Goal: Task Accomplishment & Management: Complete application form

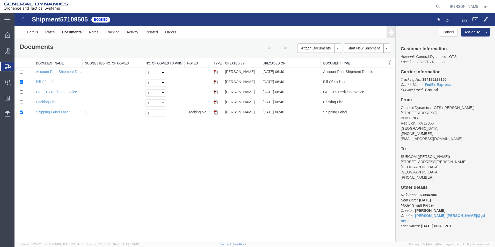
click at [0, 0] on span "Create Shipment" at bounding box center [0, 0] width 0 height 0
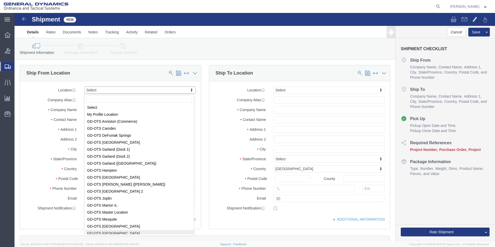
scroll to position [27, 0]
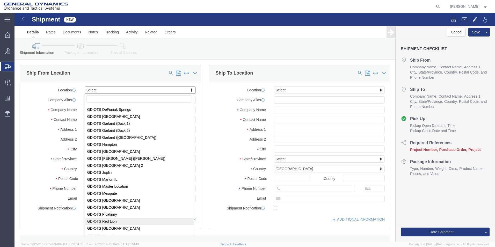
select select "310"
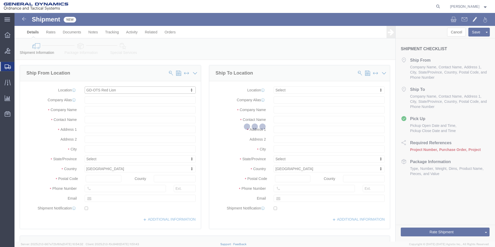
type input "[STREET_ADDRESS]"
type input "17356"
type input "[PHONE_NUMBER]"
type input "REDLPAHIG0"
type input "General Dynamics - OTS"
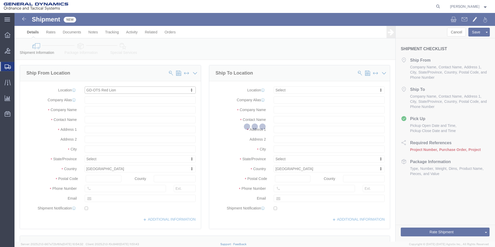
type input "Red Lion"
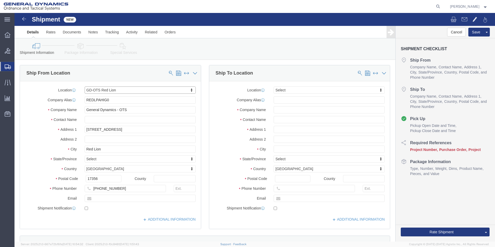
select select "PA"
drag, startPoint x: 78, startPoint y: 88, endPoint x: 24, endPoint y: 82, distance: 53.9
click div "Location GD-OTS Red Lion Select My Profile Location GD-OTS [GEOGRAPHIC_DATA] (C…"
click input "text"
type input "[PERSON_NAME]"
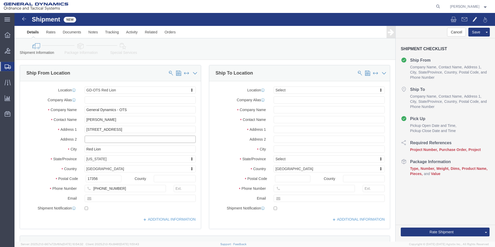
click input "text"
type input "BUILDING 1"
click input "text"
type input "[EMAIL_ADDRESS][DOMAIN_NAME]"
checkbox input "true"
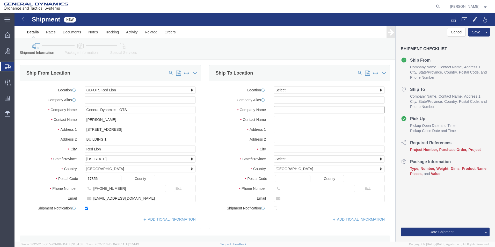
click input "text"
type input "SUBCOM"
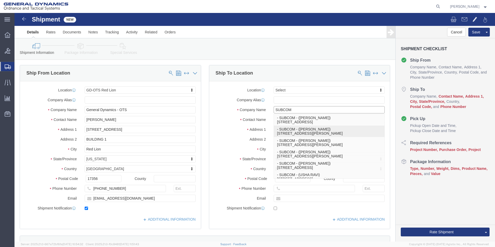
click p "- SUBCOM - ([PERSON_NAME]) [STREET_ADDRESS][PERSON_NAME]"
type input "[STREET_ADDRESS][PERSON_NAME]"
type input "03801"
type input "[PHONE_NUMBER]"
type input "[PERSON_NAME]"
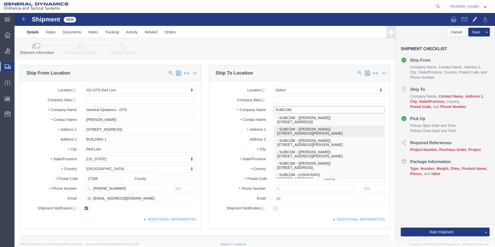
type input "NEWINGTON"
select select "NH"
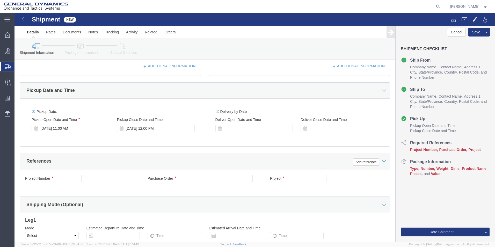
scroll to position [155, 0]
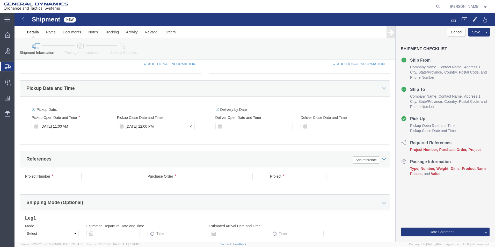
type input "SUBCOM"
click div "[DATE] 12:00 PM"
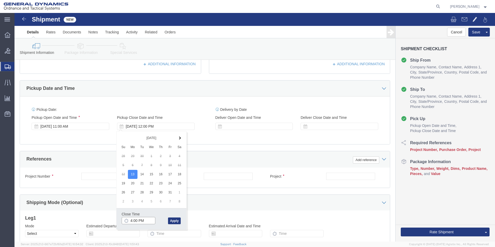
click input "4:00 PM"
type input "4:30 PM"
click button "Apply"
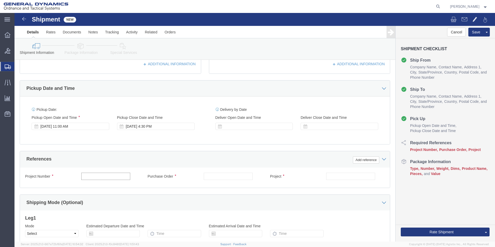
click input "text"
type input "64532-900"
click input "text"
type input "109706"
click input "text"
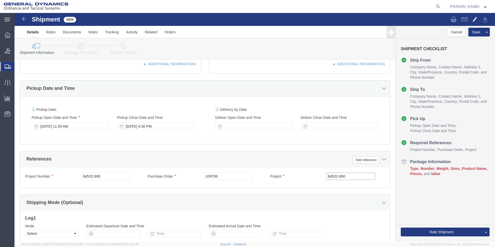
type input "64532-900"
click div "Leg 1 Mode Select Air Less than Truckload Multi-Leg Ocean Freight Rail Small Pa…"
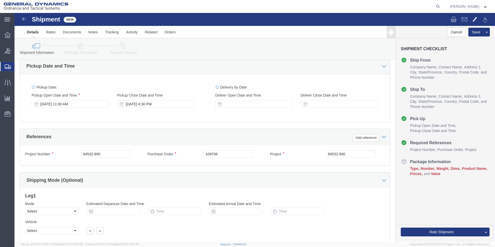
scroll to position [216, 0]
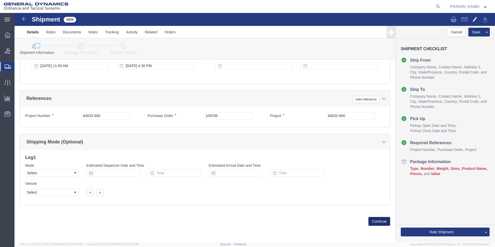
click button "Continue"
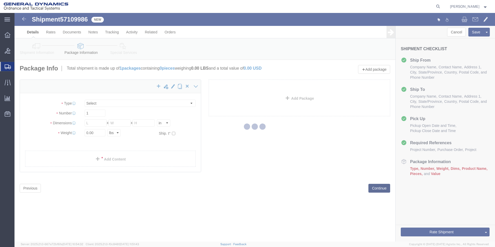
select select "CBOX"
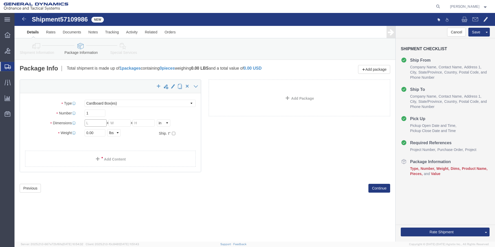
click input "text"
type input "22"
click input "text"
type input "14"
click input "text"
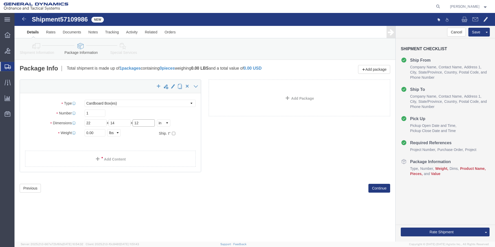
type input "12"
drag, startPoint x: 74, startPoint y: 119, endPoint x: 62, endPoint y: 125, distance: 13.1
click div "Package Type Select Bale(s) Basket(s) Bolt(s) Bottle(s) Buckets Bulk Bundle(s) …"
type input "23.00"
click link "Add Content"
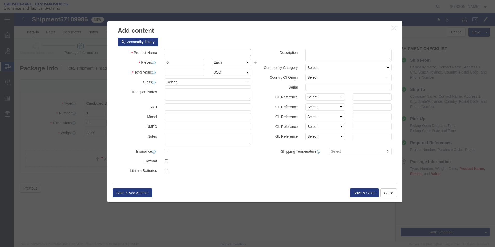
drag, startPoint x: 199, startPoint y: 42, endPoint x: 209, endPoint y: 40, distance: 9.8
click input "text"
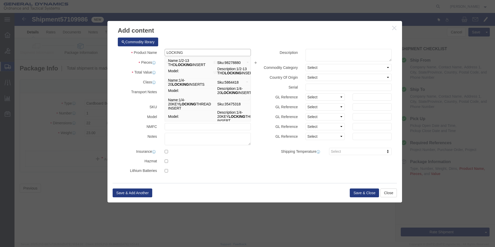
type input "LOCKING PLATE"
select select "US"
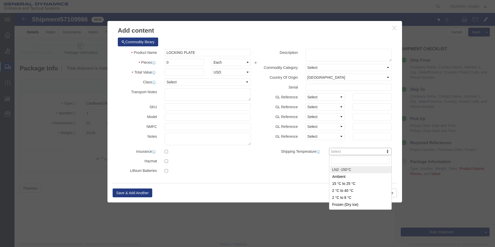
drag, startPoint x: 165, startPoint y: 48, endPoint x: 153, endPoint y: 51, distance: 12.6
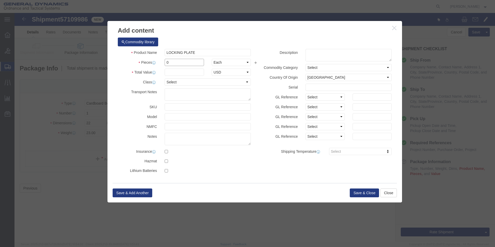
drag, startPoint x: 167, startPoint y: 54, endPoint x: 131, endPoint y: 56, distance: 35.5
click div "Product Name LOCKING PLATE LOCKING Pieces 0 Select Bag Barrels 100Board Feet Bo…"
type input "8"
click input "text"
type input "100"
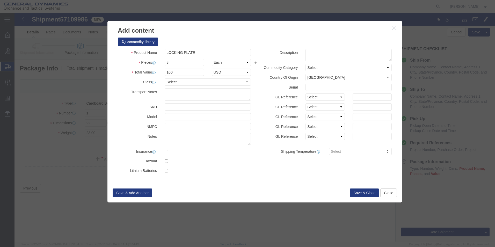
click div "Commodity library"
click button "Save & Close"
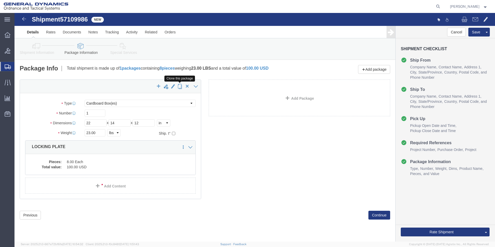
click span "button"
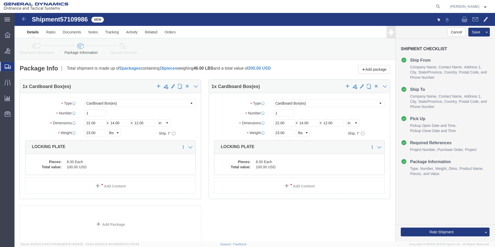
select select "CBOX"
click span "button"
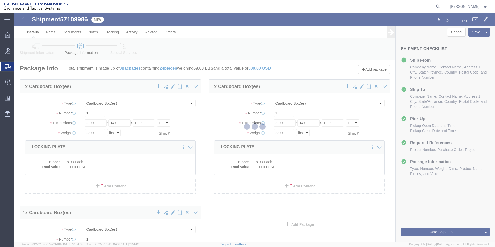
select select "CBOX"
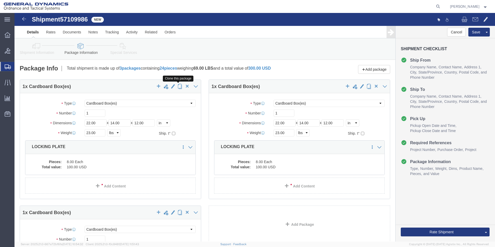
click span "button"
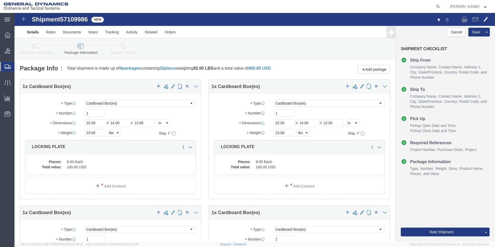
select select "CBOX"
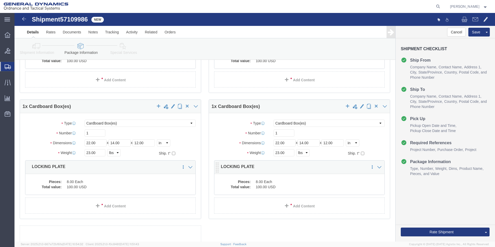
scroll to position [155, 0]
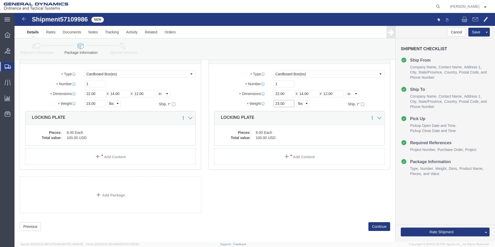
drag, startPoint x: 262, startPoint y: 90, endPoint x: 255, endPoint y: 92, distance: 7.7
click div "23.00 Select kgs lbs"
type input "19.00"
click dd "8.00 Each"
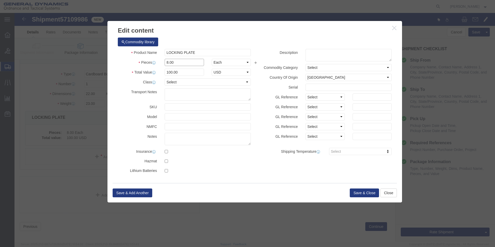
drag, startPoint x: 163, startPoint y: 52, endPoint x: 101, endPoint y: 49, distance: 61.1
click div "Pieces 8.00 Select Bag Barrels 100Board Feet Bottle Box Blister Pack Carats Can…"
type input "6"
click input "75"
drag, startPoint x: 160, startPoint y: 60, endPoint x: 134, endPoint y: 63, distance: 26.7
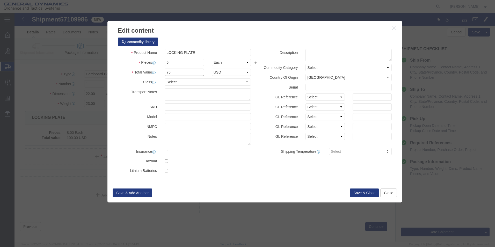
click div "Product Name LOCKING PLATE Pieces 6 Select Bag Barrels 100Board Feet Bottle Box…"
type input "100"
click div "Commodity library Product Name LOCKING PLATE Pieces 6 Select Bag Barrels 100Boa…"
click button "Save & Close"
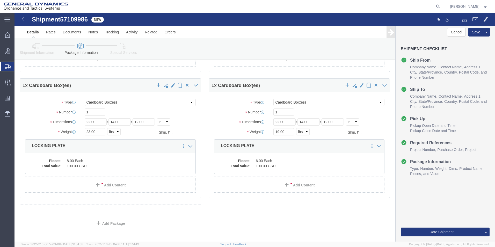
scroll to position [160, 0]
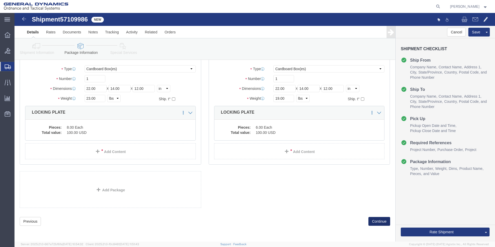
click button "Continue"
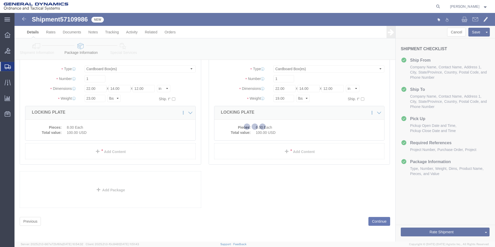
select select
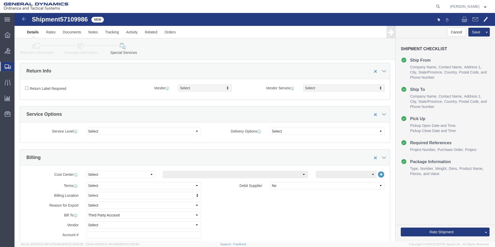
scroll to position [218, 0]
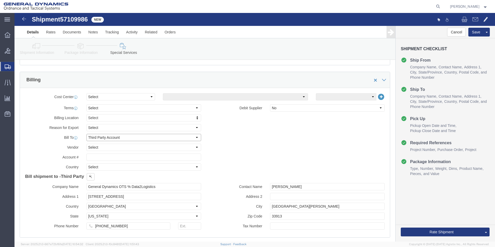
click select "Select Recipient Account Sender/Shipper Third Party Account"
select select "RCPN"
click select "Select Recipient Account Sender/Shipper Third Party Account"
type input "SUBCOM"
type input "[STREET_ADDRESS][PERSON_NAME]"
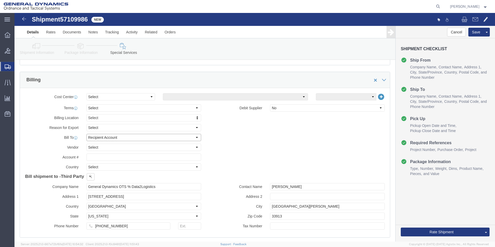
select select "US"
select select "NH"
type input "[PHONE_NUMBER]"
type input "[PERSON_NAME]"
type input "NEWINGTON"
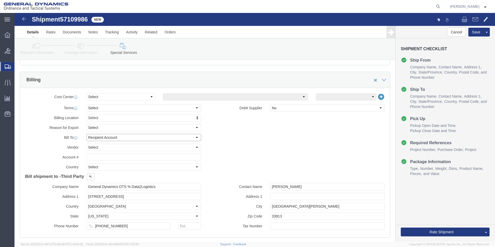
type input "03801"
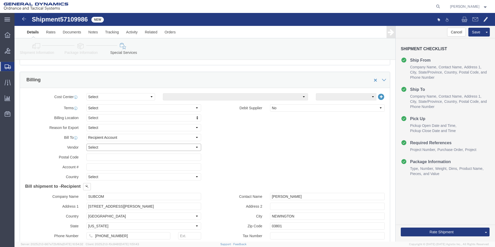
click select "Select DHL FedEx Express UPS"
select select "FedEx Express"
click select "Select DHL FedEx Express UPS"
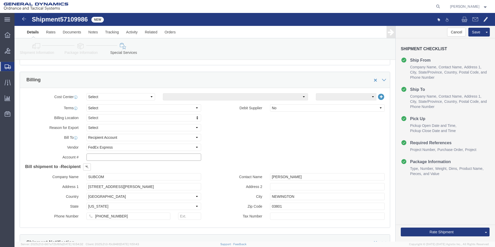
click input "text"
type input "003105903"
click div "Billing Location Select Select My Profile Location GD-OTS [GEOGRAPHIC_DATA] (Co…"
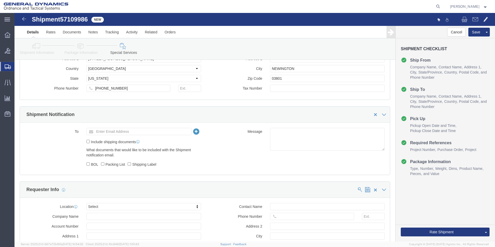
scroll to position [347, 0]
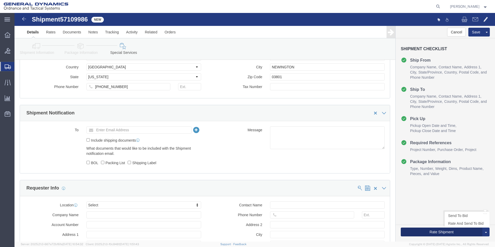
click button "Rate Shipment"
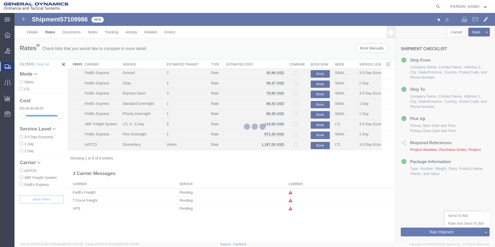
scroll to position [0, 0]
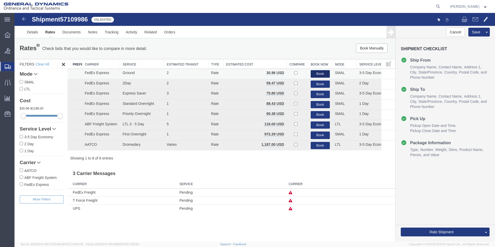
click at [322, 74] on button "Book" at bounding box center [320, 74] width 19 height 8
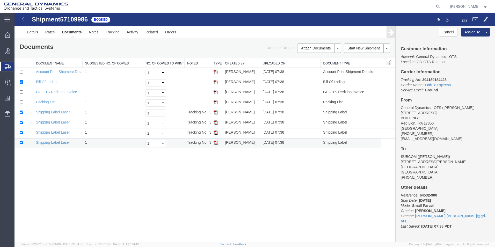
click at [216, 142] on img at bounding box center [216, 143] width 4 height 4
click at [216, 132] on img at bounding box center [216, 132] width 4 height 4
click at [216, 121] on img at bounding box center [216, 122] width 4 height 4
click at [216, 113] on img at bounding box center [216, 112] width 4 height 4
click at [0, 0] on span "Create Shipment" at bounding box center [0, 0] width 0 height 0
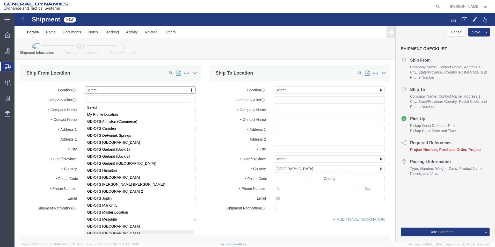
scroll to position [27, 0]
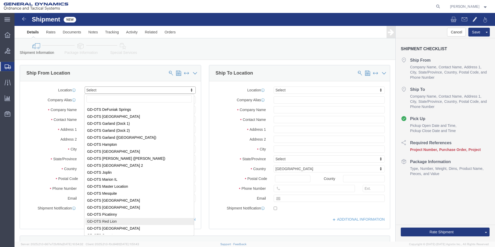
select select "310"
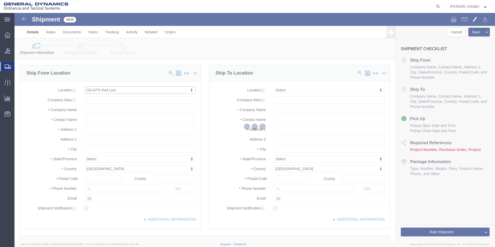
type input "[STREET_ADDRESS]"
type input "17356"
type input "[PHONE_NUMBER]"
type input "REDLPAHIG0"
type input "General Dynamics - OTS"
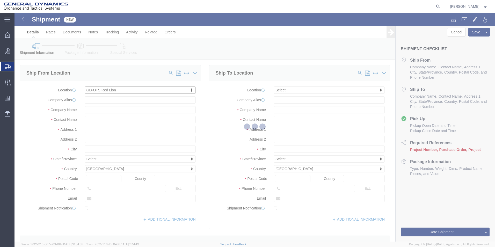
type input "Red Lion"
select select "PA"
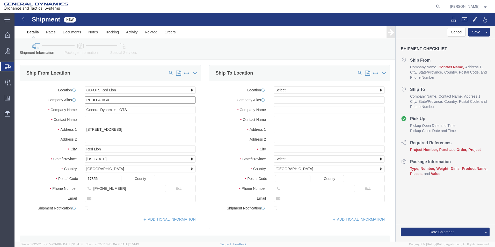
drag, startPoint x: 101, startPoint y: 88, endPoint x: 60, endPoint y: 86, distance: 41.5
click div "Company Alias REDLPAHIG0"
click div "Location GD-OTS Red Lion Select My Profile Location GD-OTS [GEOGRAPHIC_DATA] (C…"
click input "text"
type input "[PERSON_NAME]"
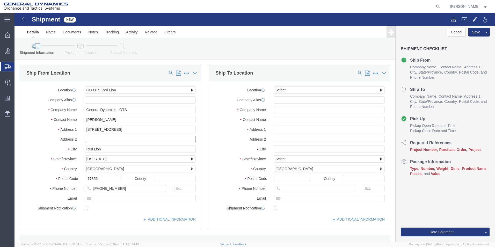
click input "text"
type input "BUILDING 1"
click input "text"
type input "[EMAIL_ADDRESS][DOMAIN_NAME]"
checkbox input "true"
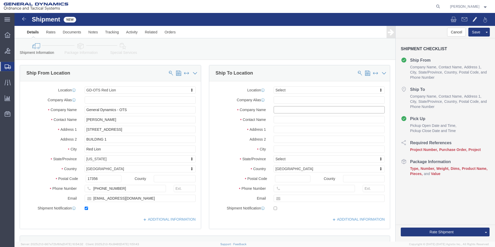
click input "text"
type input "SUBCOM"
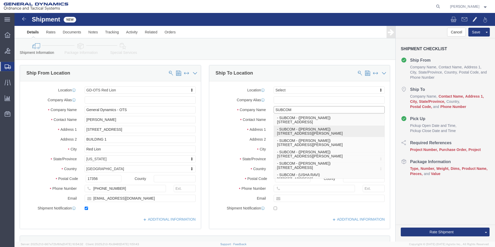
click div "- SUBCOM - ([PERSON_NAME]) [STREET_ADDRESS][PERSON_NAME]"
type input "[STREET_ADDRESS][PERSON_NAME]"
type input "03801"
type input "[PHONE_NUMBER]"
type input "[PERSON_NAME]"
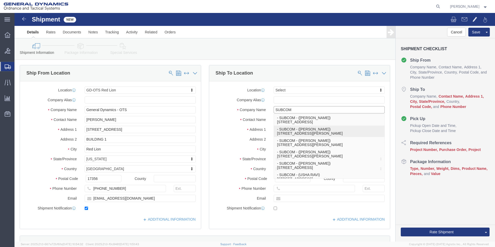
type input "NEWINGTON"
select select "NH"
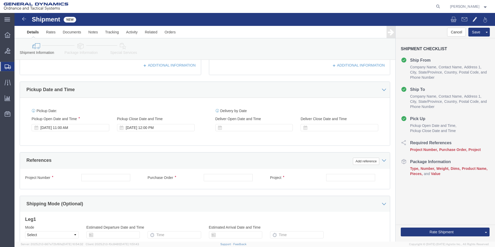
scroll to position [155, 0]
type input "SUBCOM"
click div "[DATE] 12:00 PM"
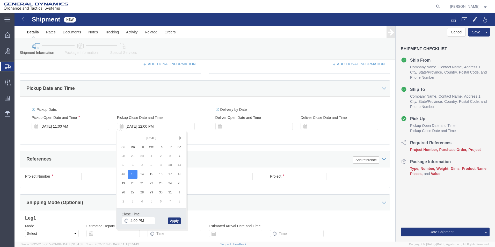
click input "4:00 PM"
type input "4:30 PM"
click button "Apply"
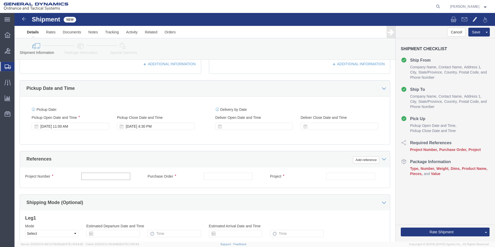
click input "text"
type input "63720-900"
click input "text"
type input "109709"
click div "Project Number 63720-900 Purchase Order 109709 Project Select Account Type Acti…"
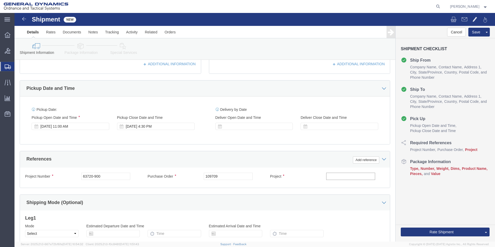
click input "text"
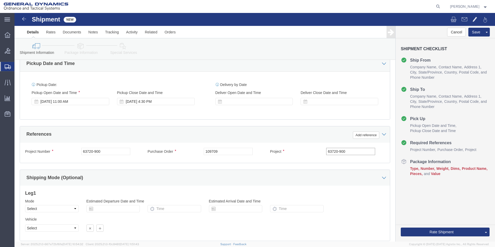
scroll to position [216, 0]
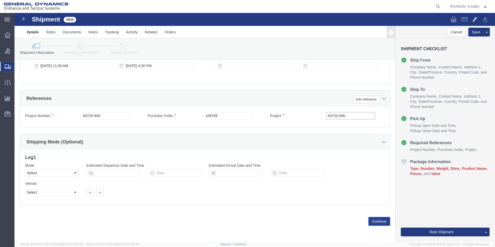
type input "63720-900"
click button "Continue"
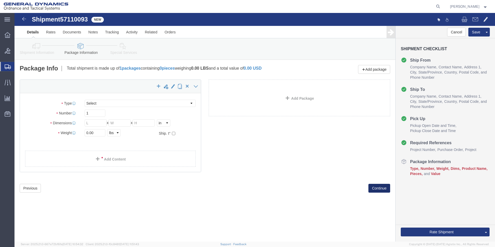
select select "CBOX"
click input "text"
type input "12"
click input "text"
type input "12"
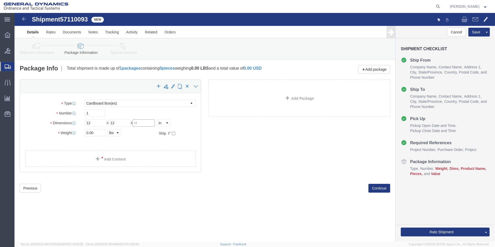
click input "text"
type input "12"
drag, startPoint x: 73, startPoint y: 120, endPoint x: 62, endPoint y: 125, distance: 12.1
click div "Package Type Select Bale(s) Basket(s) Bolt(s) Bottle(s) Buckets Bulk Bundle(s) …"
type input "4.00"
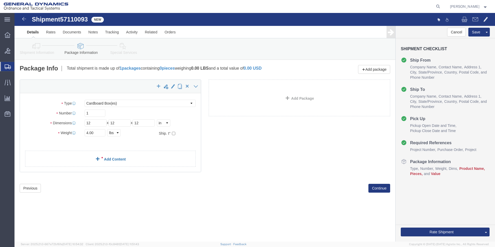
click span
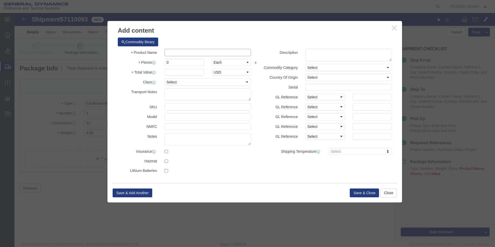
click input "text"
type input "TRAY EDFA"
select select "US"
type input "TRAY EDFA"
drag, startPoint x: 156, startPoint y: 49, endPoint x: 130, endPoint y: 50, distance: 25.9
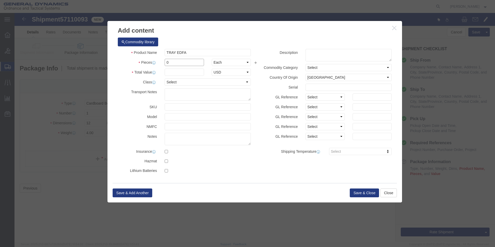
click div "Pieces 0 Select Bag Barrels 100Board Feet Bottle Box Blister Pack Carats Can Ca…"
type input "1"
click input "text"
type input "100"
click div "Commodity library"
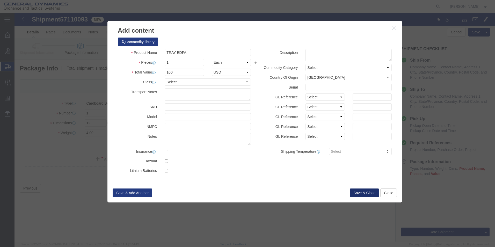
click button "Save & Close"
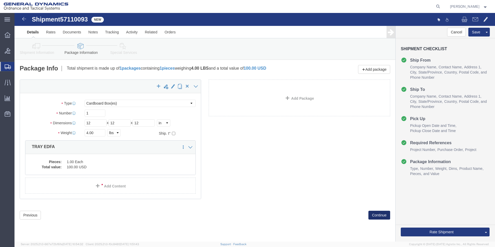
click button "Continue"
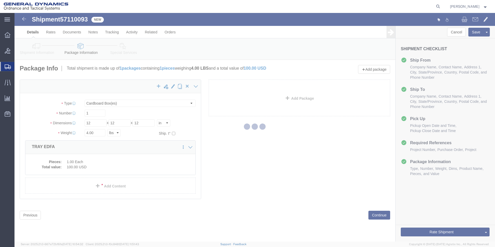
select select
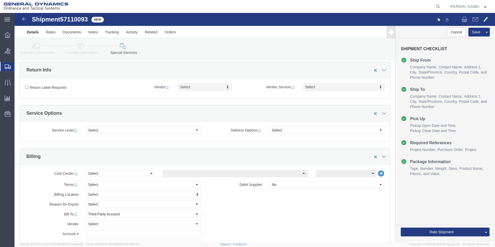
scroll to position [181, 0]
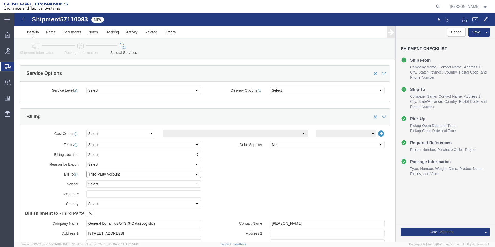
drag, startPoint x: 180, startPoint y: 160, endPoint x: 166, endPoint y: 160, distance: 14.5
click select "Select Recipient Account Sender/Shipper Third Party Account"
select select "RCPN"
click select "Select Recipient Account Sender/Shipper Third Party Account"
type input "SUBCOM"
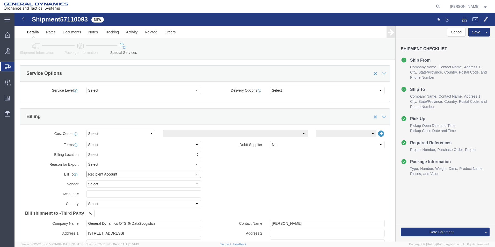
type input "[STREET_ADDRESS][PERSON_NAME]"
select select "US"
select select "NH"
type input "[PHONE_NUMBER]"
type input "[PERSON_NAME]"
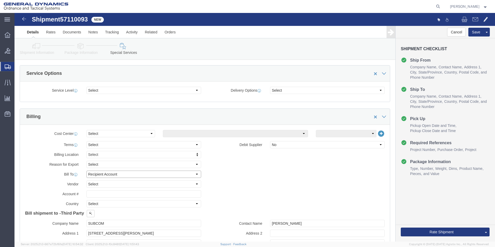
type input "NEWINGTON"
type input "03801"
click select "Select Recipient Account Sender/Shipper Third Party Account"
drag, startPoint x: 180, startPoint y: 172, endPoint x: 173, endPoint y: 171, distance: 7.3
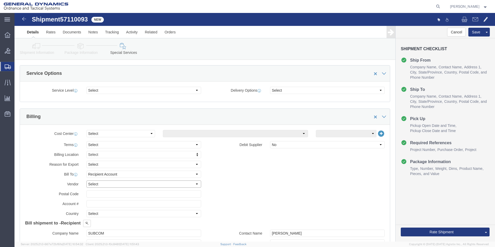
click select "Select DHL FedEx Express UPS"
select select "FedEx Express"
click select "Select DHL FedEx Express UPS"
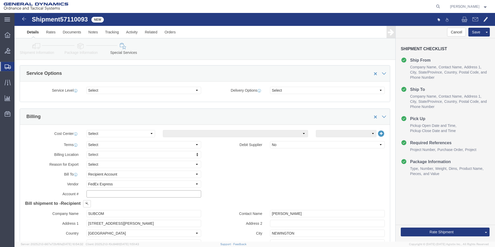
click input "text"
type input "003105903"
click button "Rate Shipment"
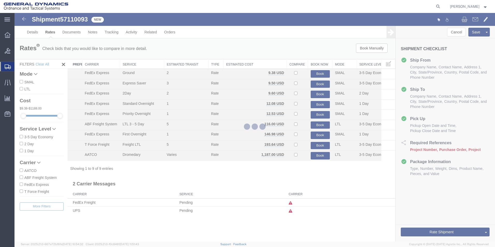
scroll to position [0, 0]
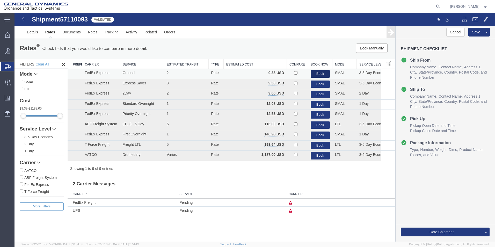
click at [318, 73] on button "Book" at bounding box center [320, 74] width 19 height 8
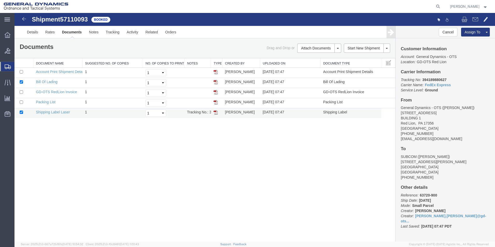
click at [216, 114] on img at bounding box center [216, 112] width 4 height 4
click at [216, 82] on img at bounding box center [216, 82] width 4 height 4
